Goal: Find specific page/section: Find specific page/section

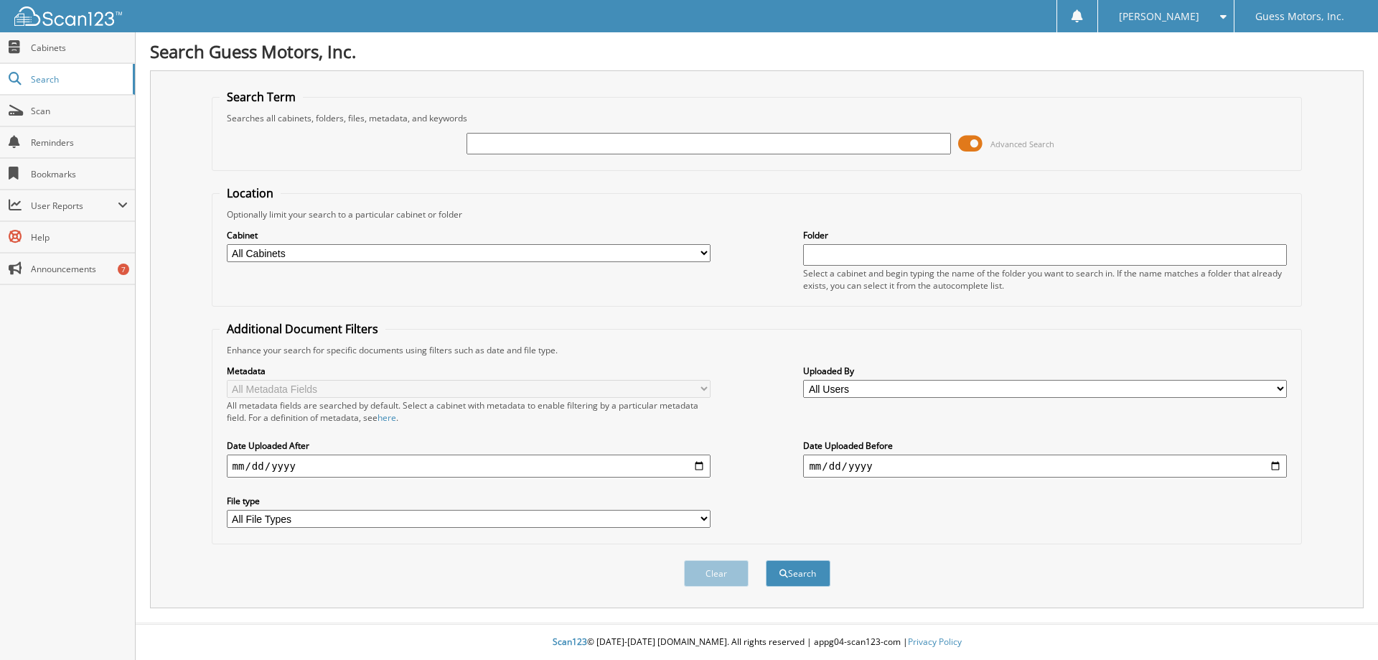
click at [520, 146] on input "text" at bounding box center [709, 144] width 484 height 22
type input "[PERSON_NAME]"
click at [766, 560] on button "Search" at bounding box center [798, 573] width 65 height 27
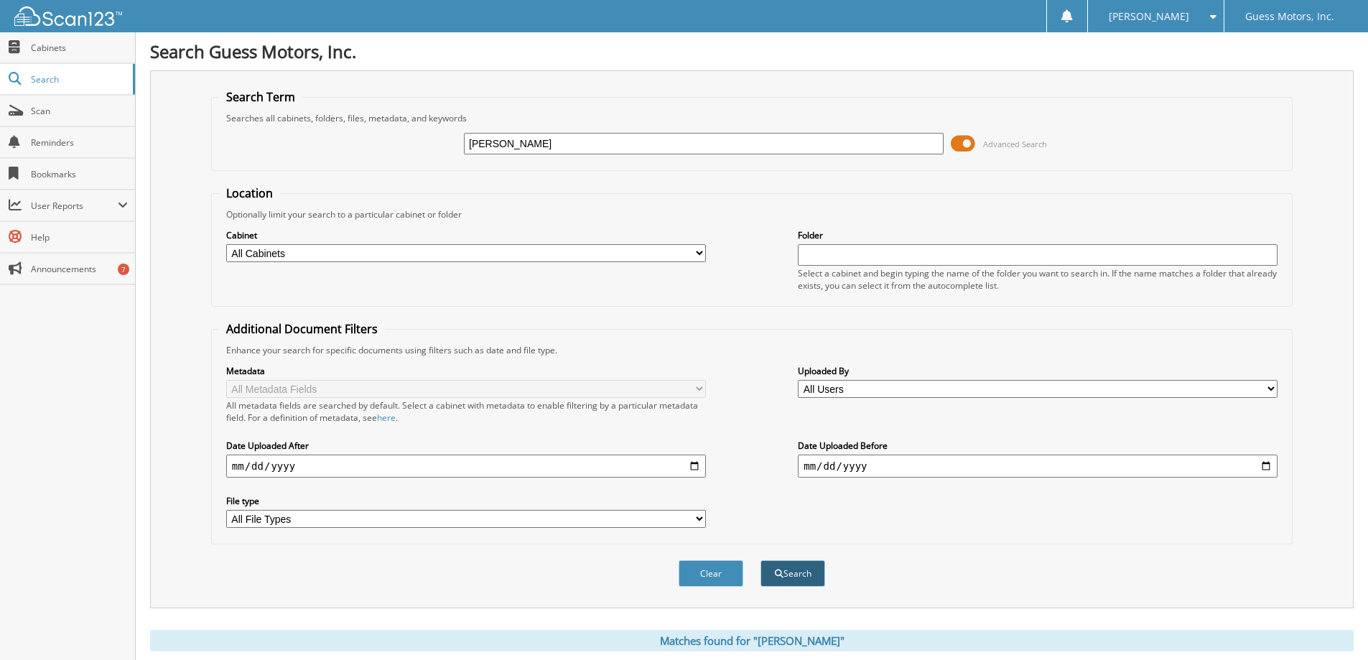
click at [806, 579] on button "Search" at bounding box center [792, 573] width 65 height 27
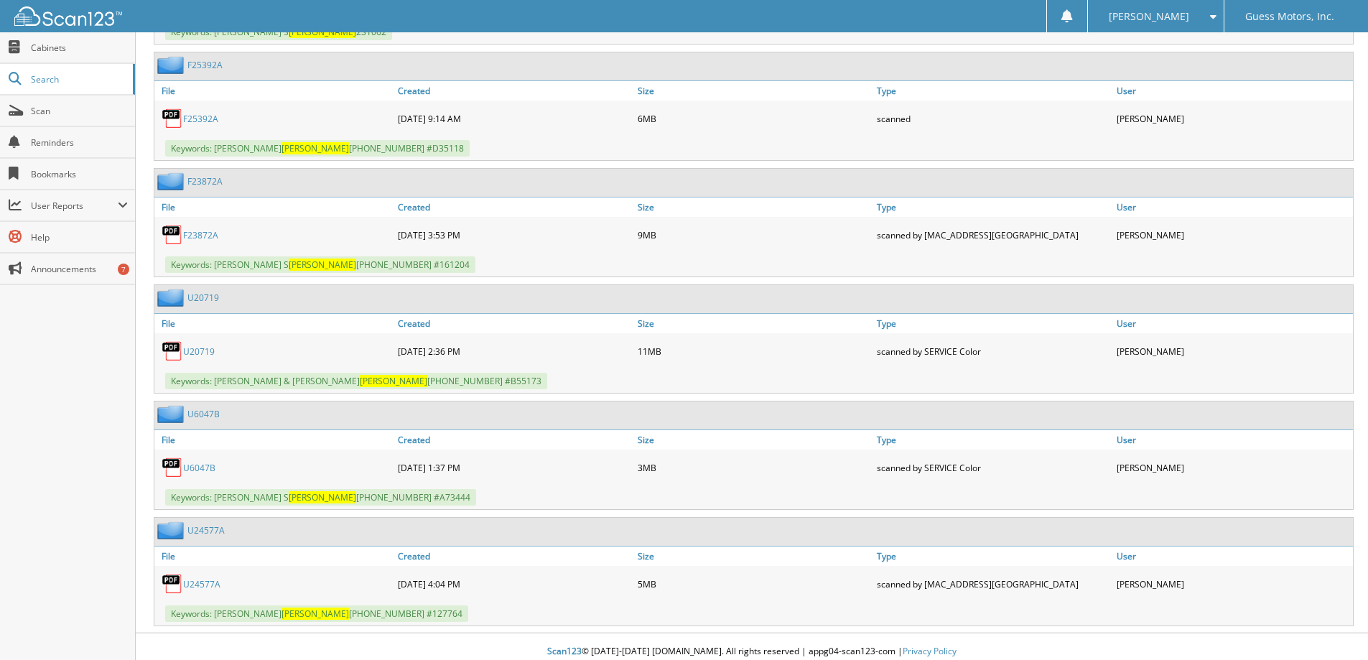
scroll to position [871, 0]
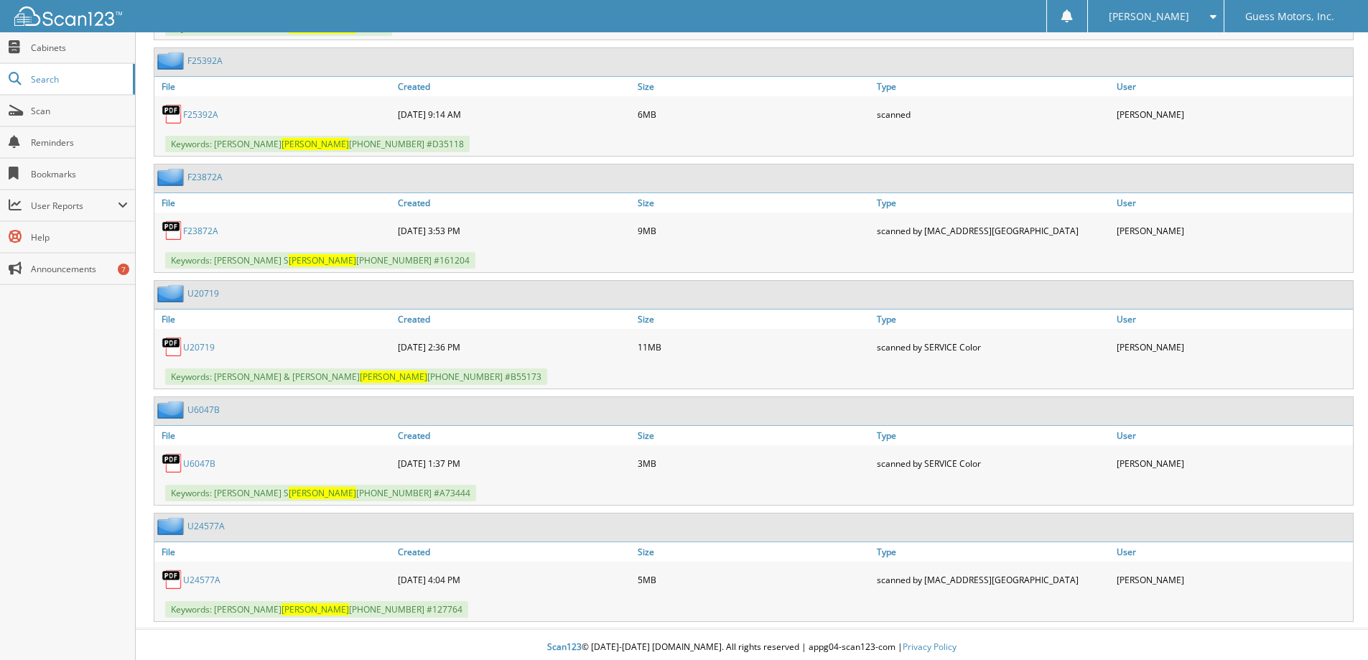
click at [197, 577] on link "U24577A" at bounding box center [201, 580] width 37 height 12
